Goal: Obtain resource: Obtain resource

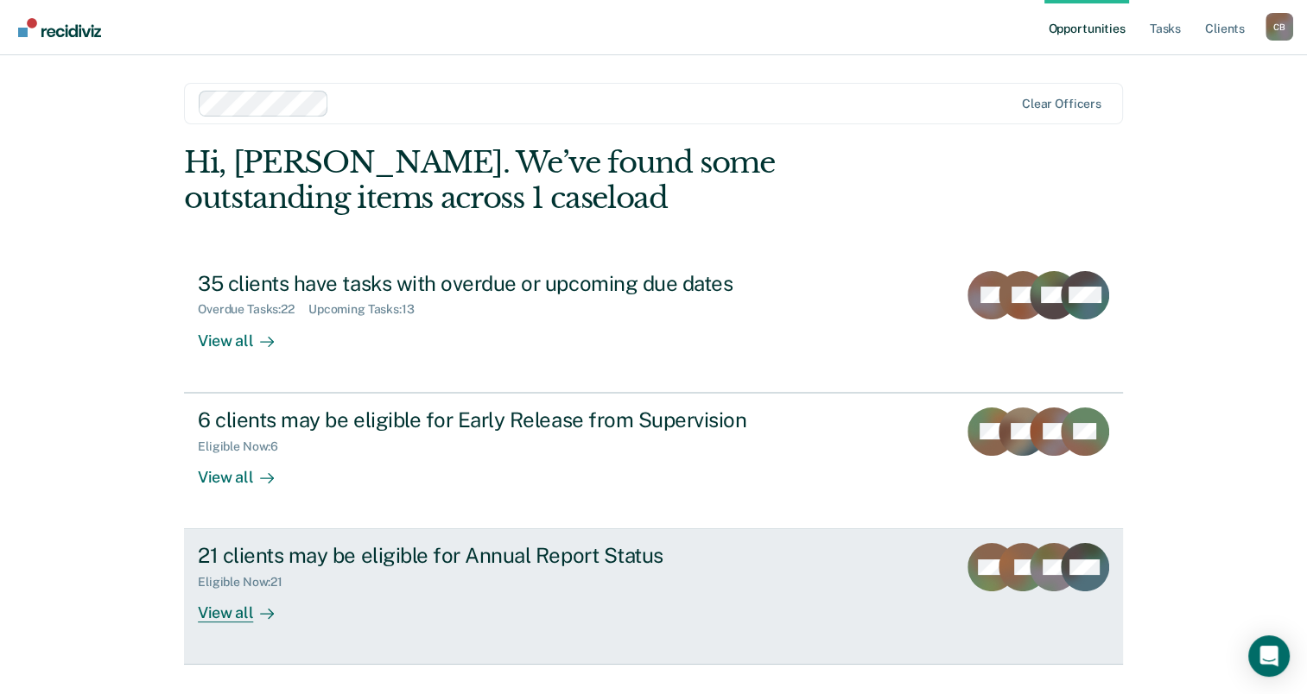
click at [228, 611] on div "View all" at bounding box center [246, 607] width 97 height 34
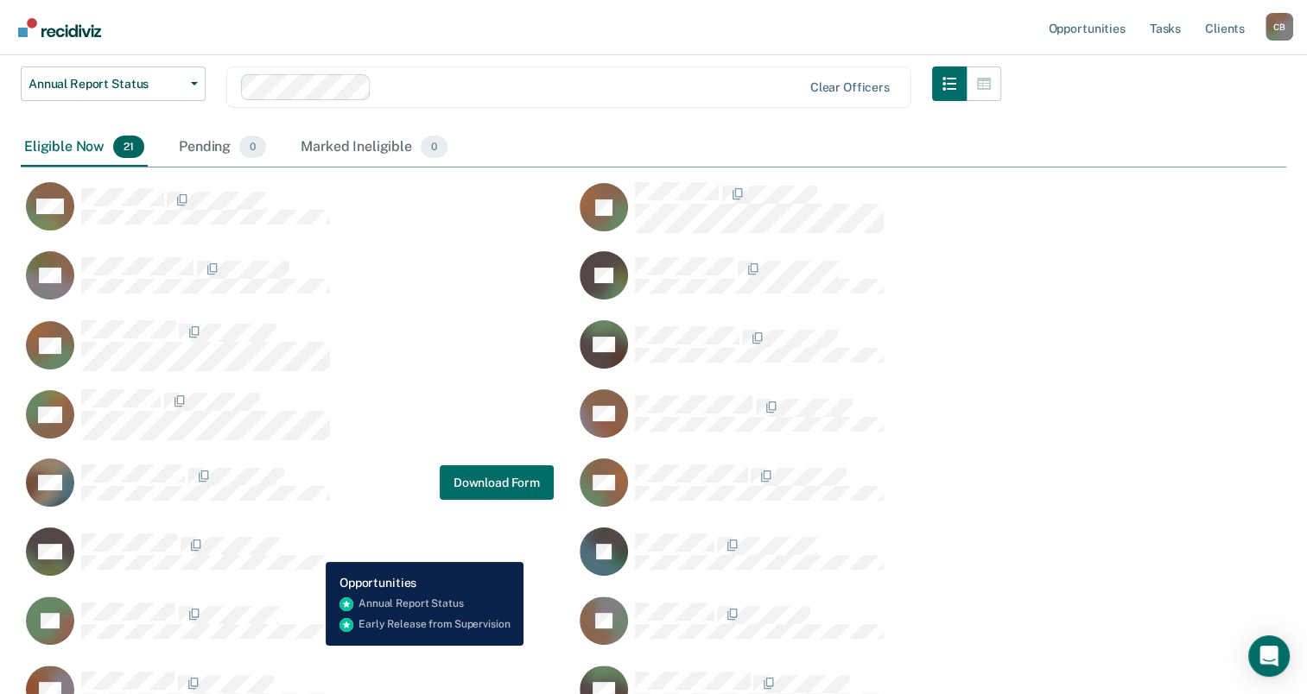
scroll to position [259, 0]
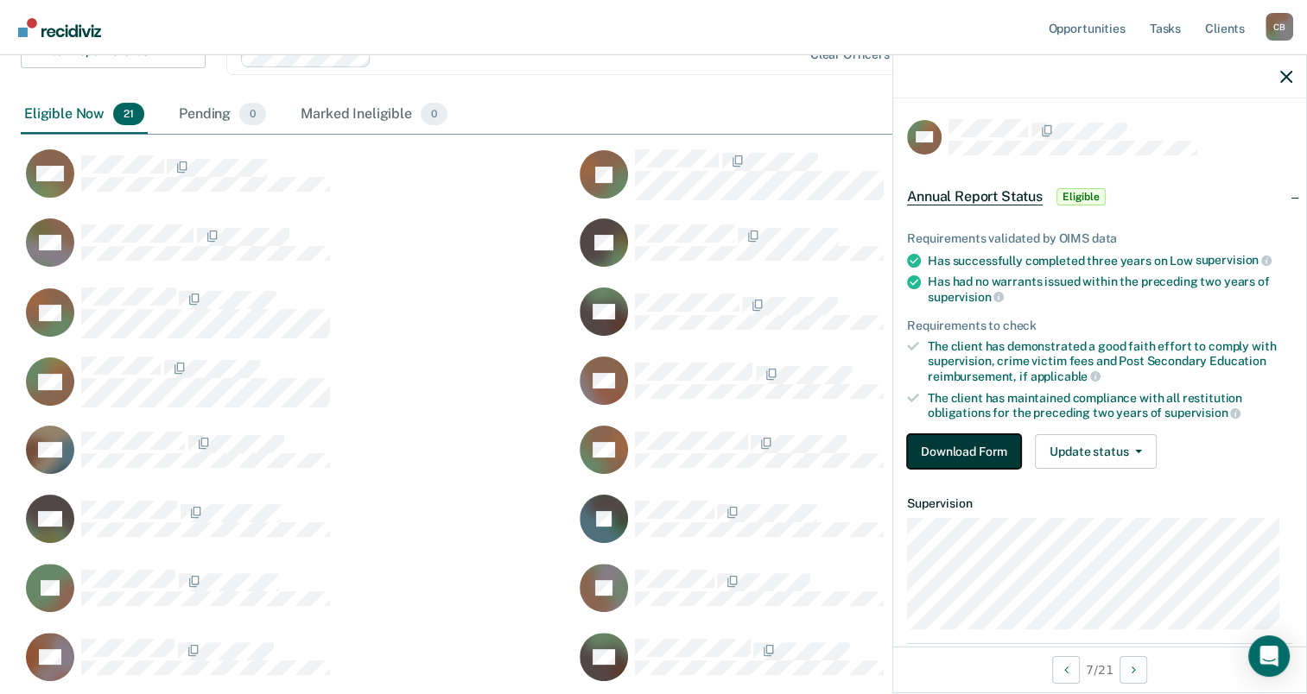
click at [986, 452] on button "Download Form" at bounding box center [964, 451] width 114 height 35
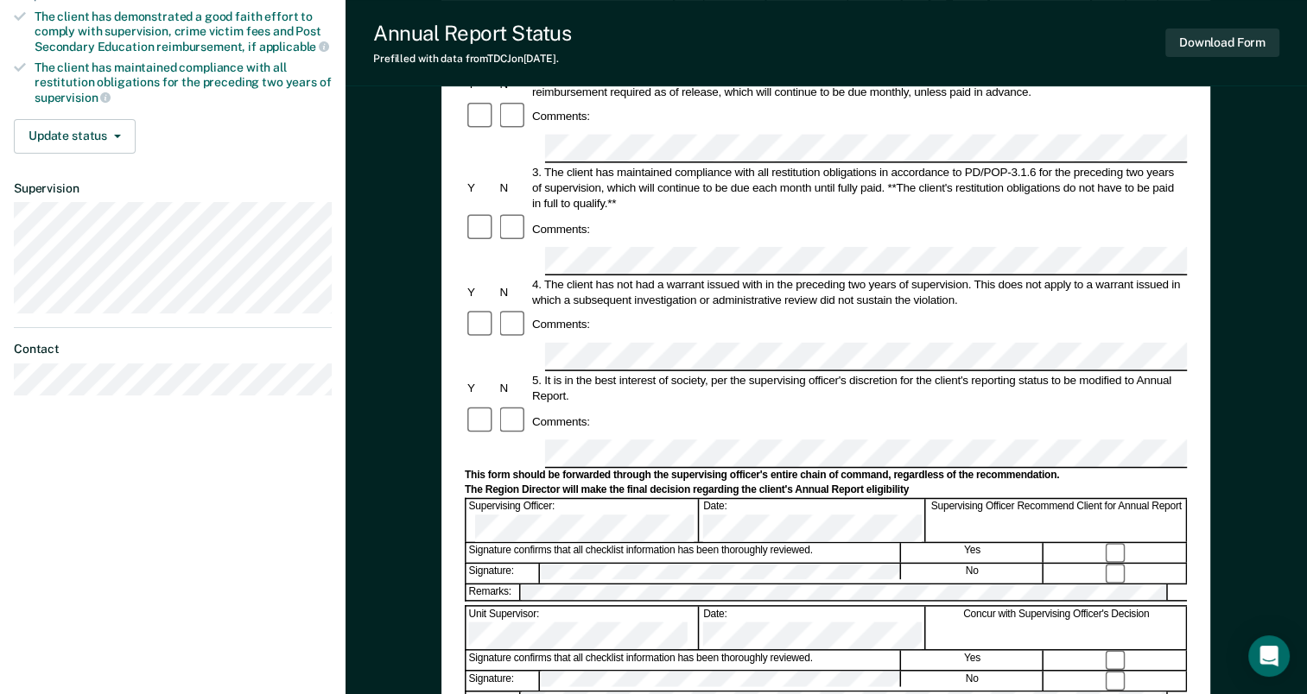
scroll to position [345, 0]
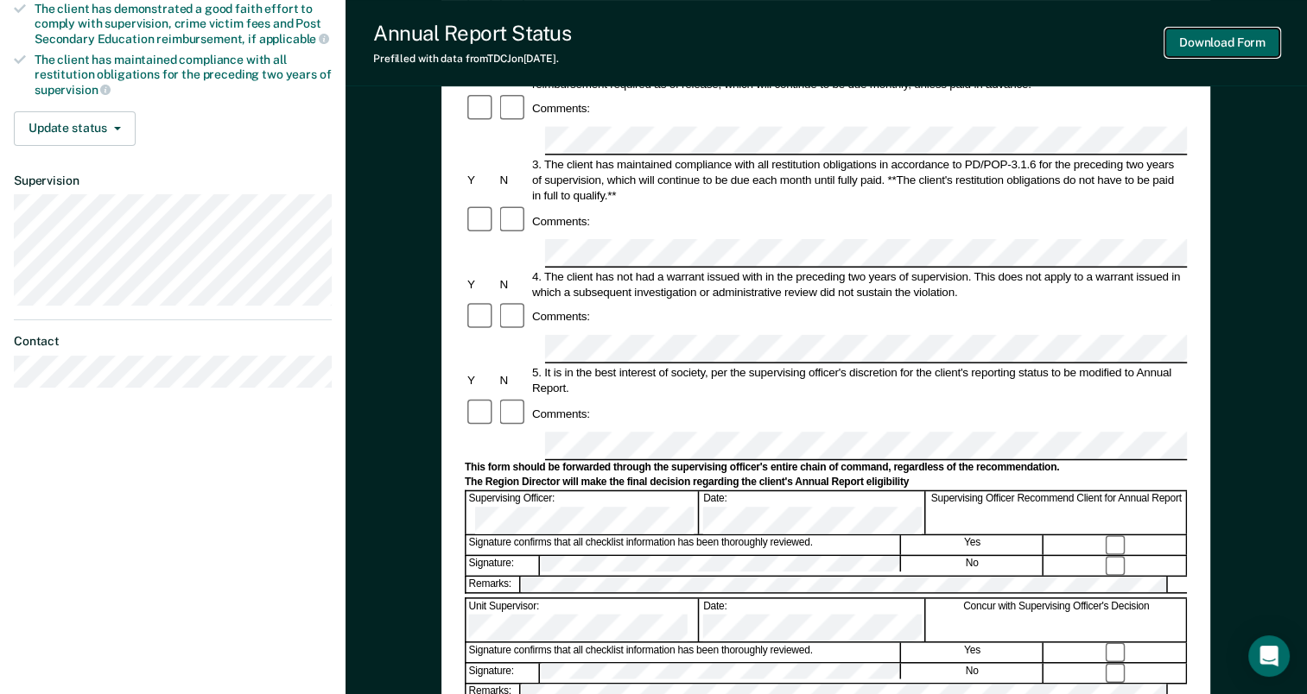
click at [1241, 41] on button "Download Form" at bounding box center [1222, 43] width 114 height 29
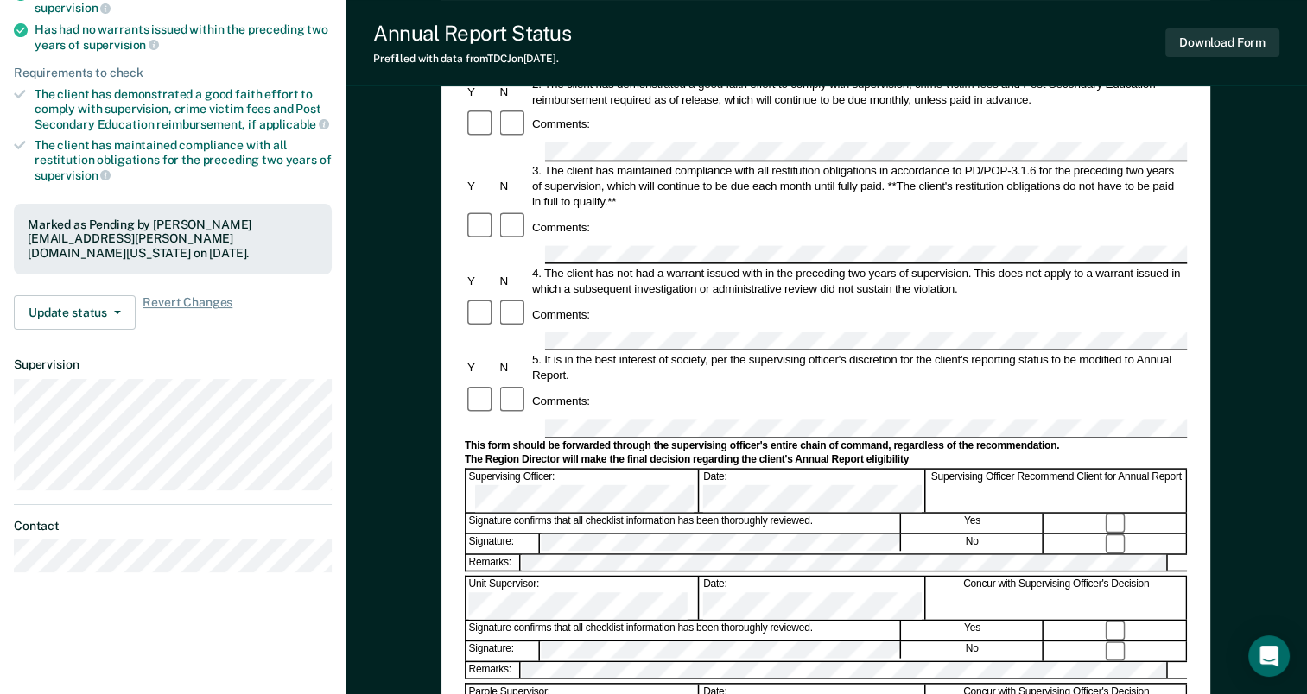
scroll to position [259, 0]
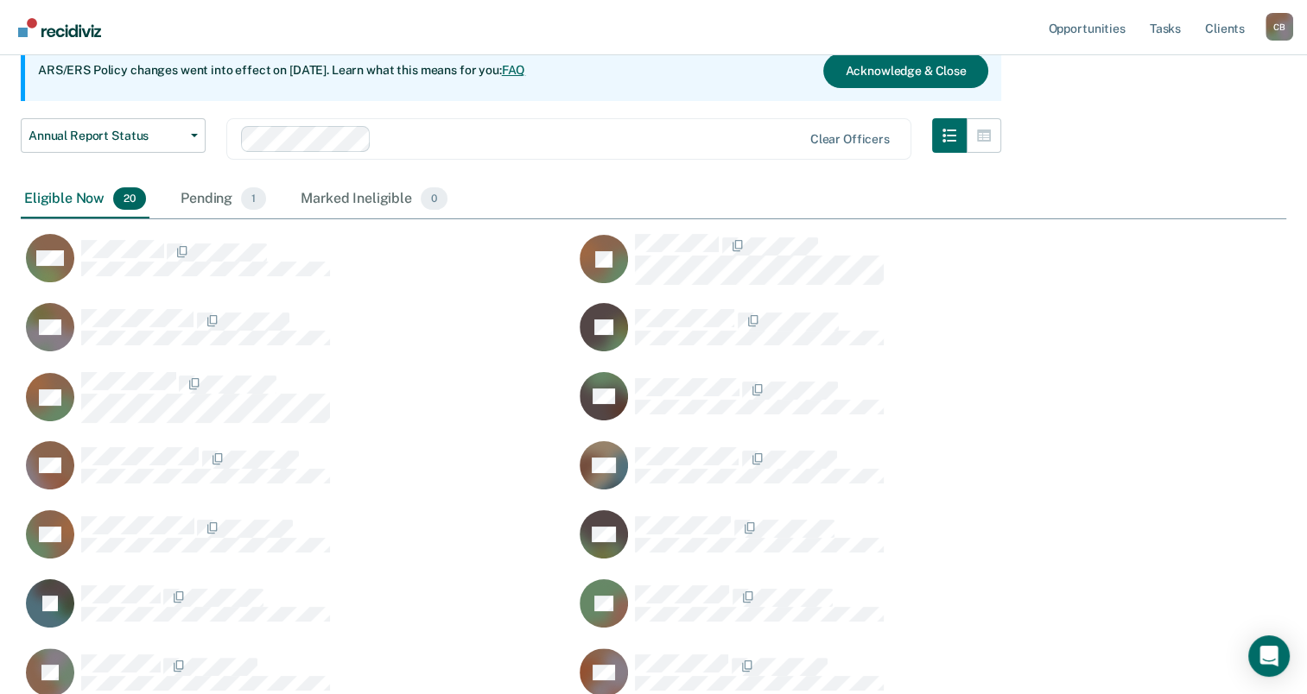
scroll to position [173, 0]
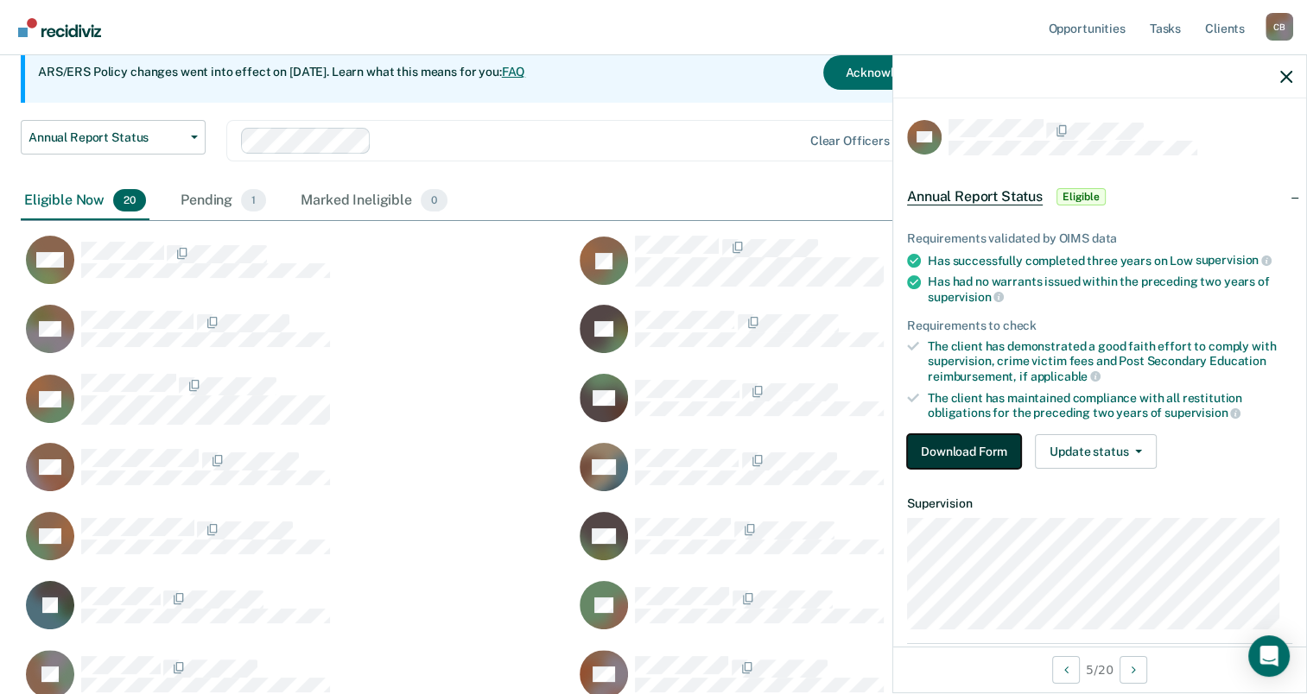
click at [981, 449] on button "Download Form" at bounding box center [964, 451] width 114 height 35
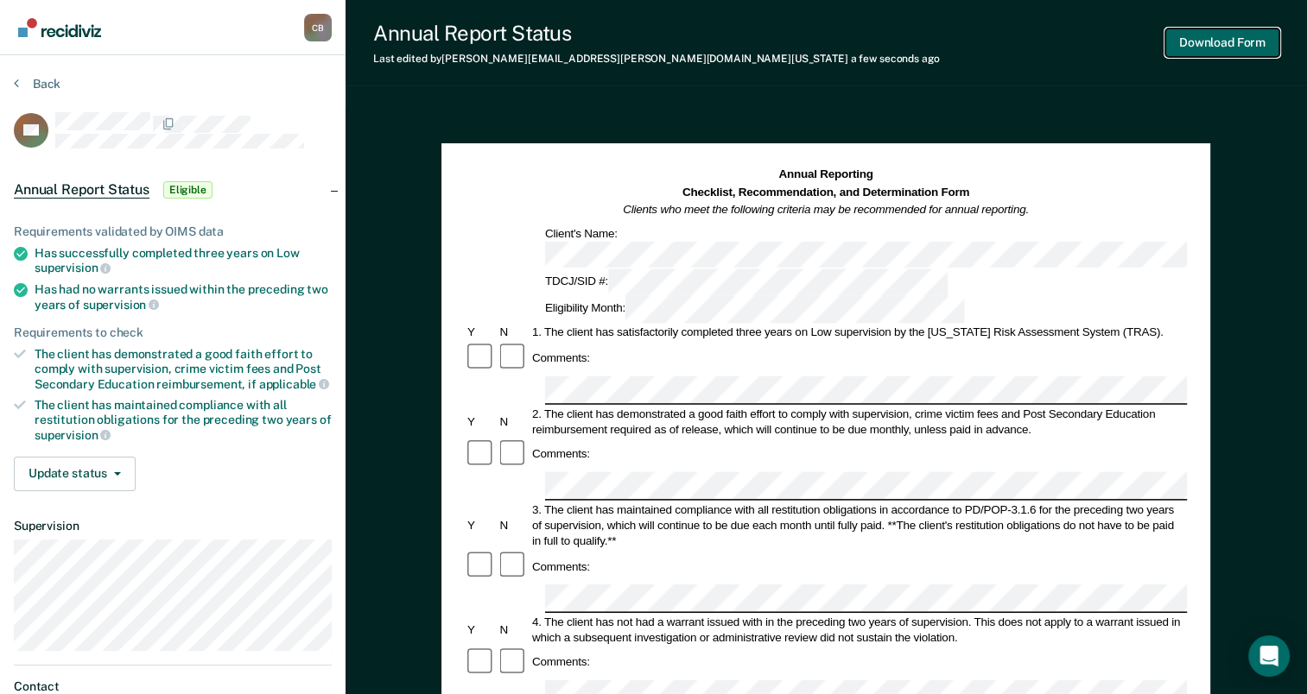
click at [1223, 41] on button "Download Form" at bounding box center [1222, 43] width 114 height 29
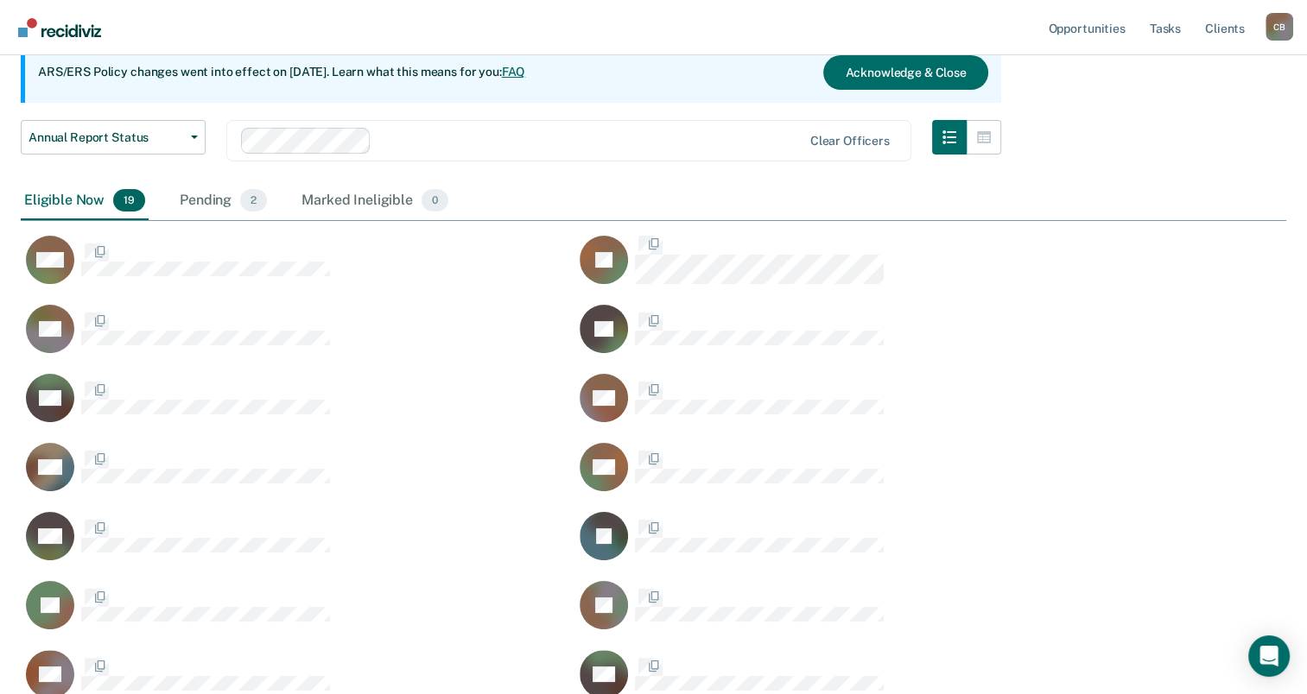
scroll to position [959, 1251]
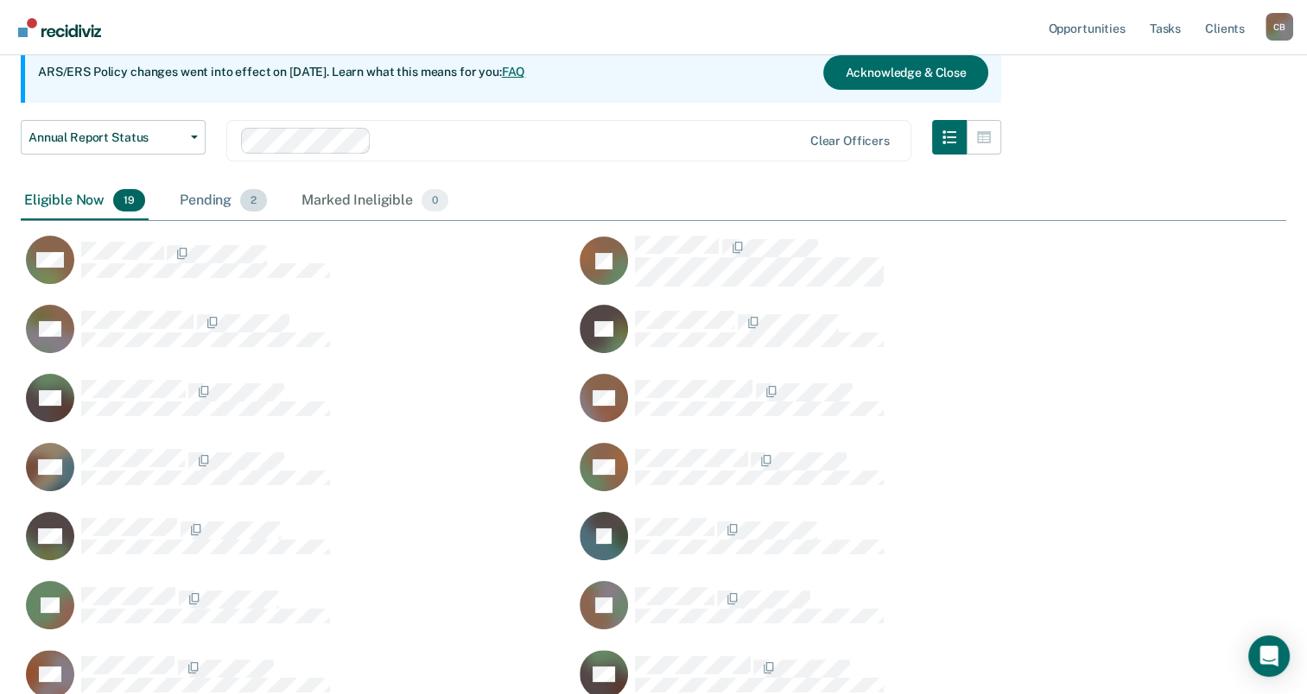
click at [213, 201] on div "Pending 2" at bounding box center [223, 201] width 94 height 38
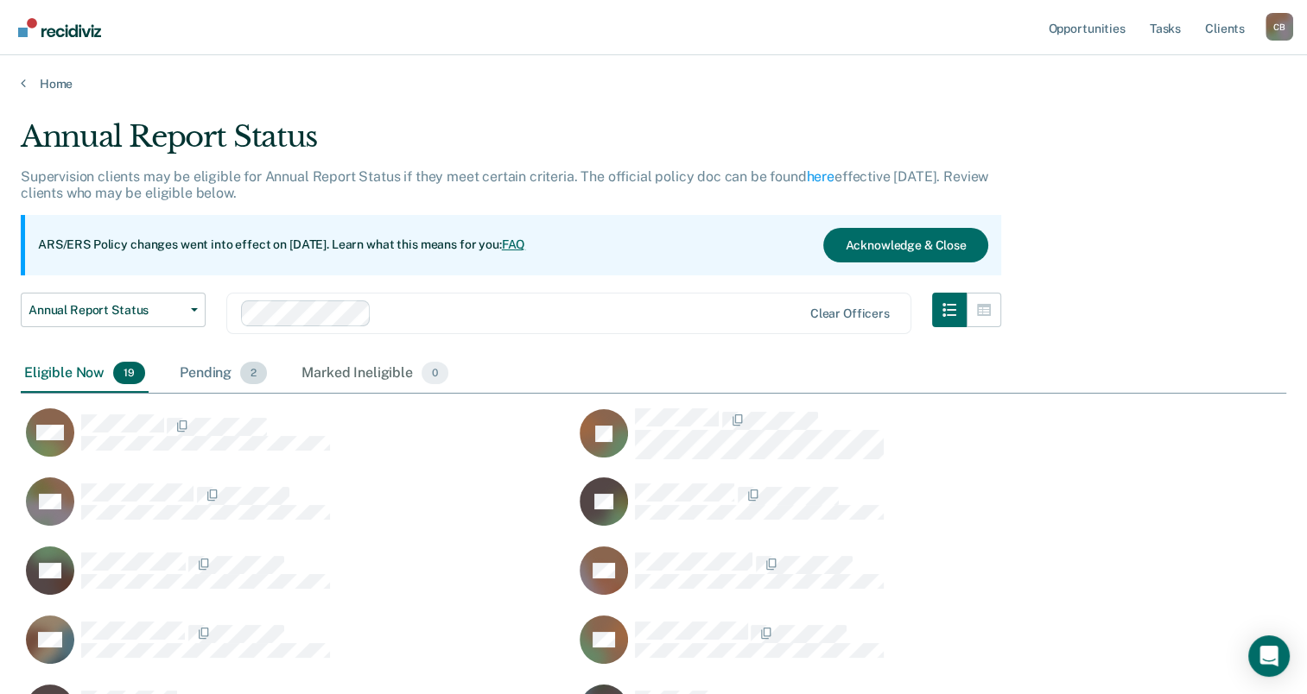
scroll to position [14, 14]
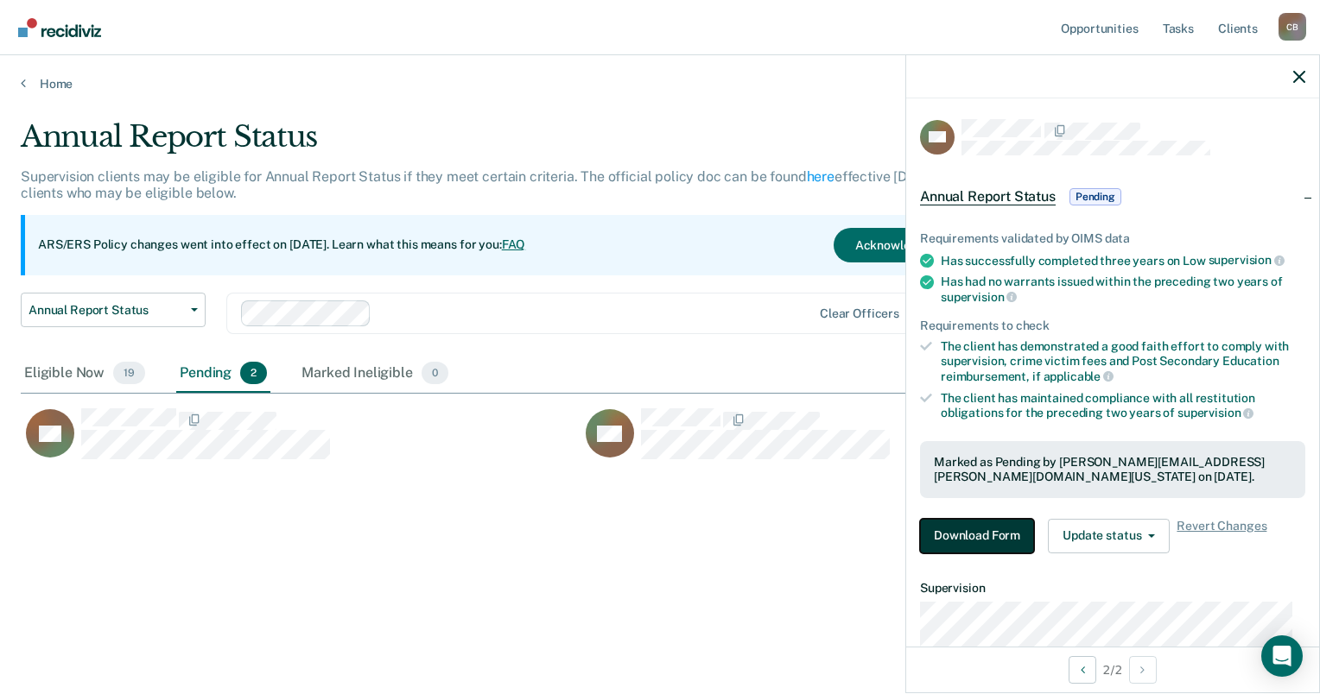
click at [983, 535] on button "Download Form" at bounding box center [977, 536] width 114 height 35
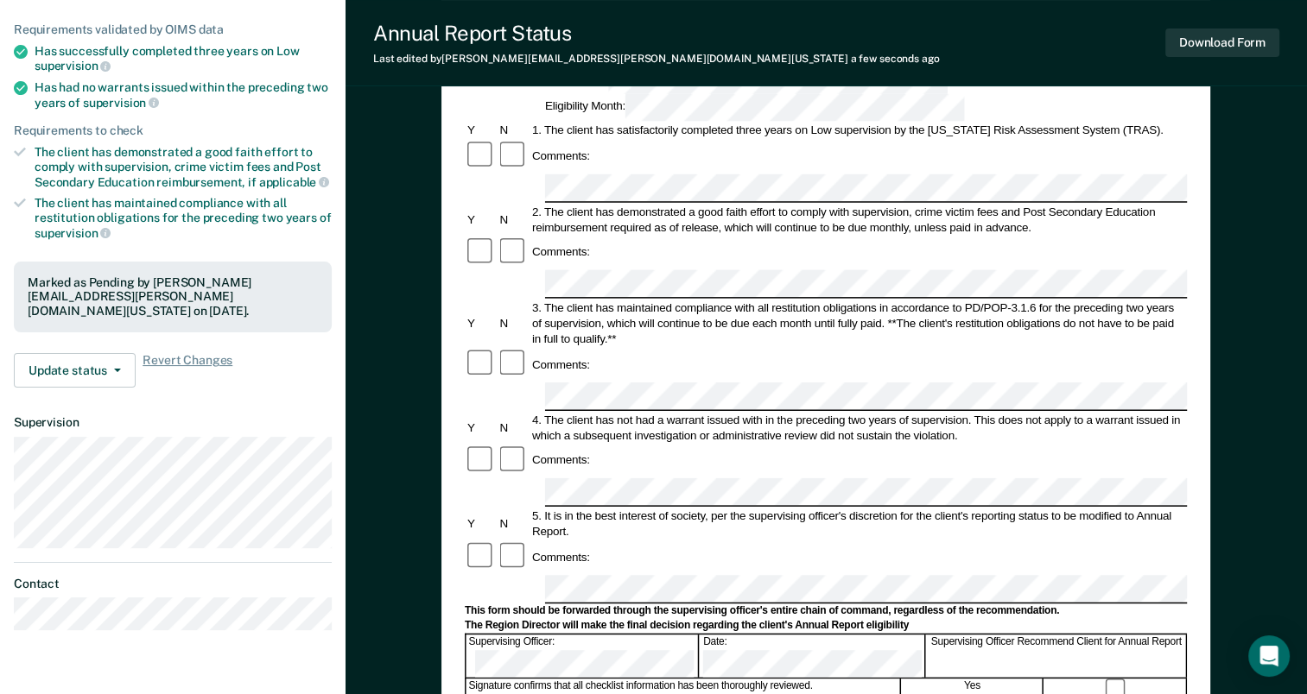
scroll to position [259, 0]
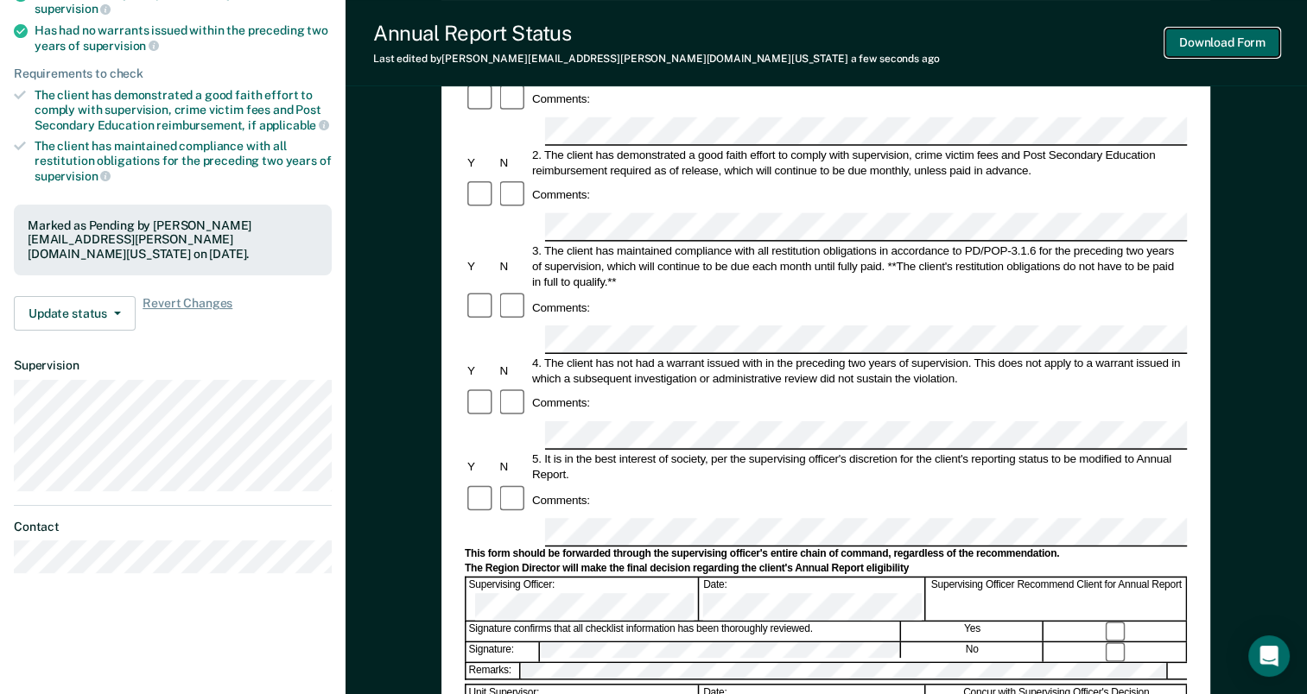
click at [1224, 45] on button "Download Form" at bounding box center [1222, 43] width 114 height 29
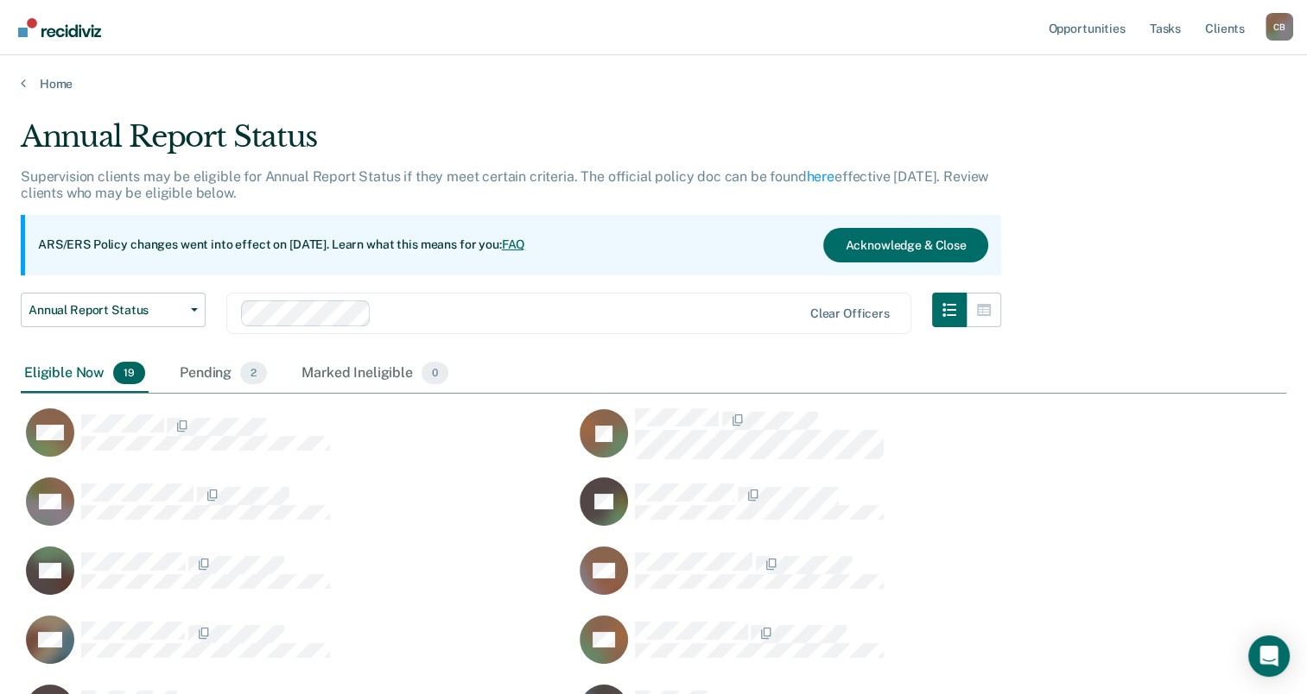
scroll to position [959, 1251]
